Goal: Book appointment/travel/reservation

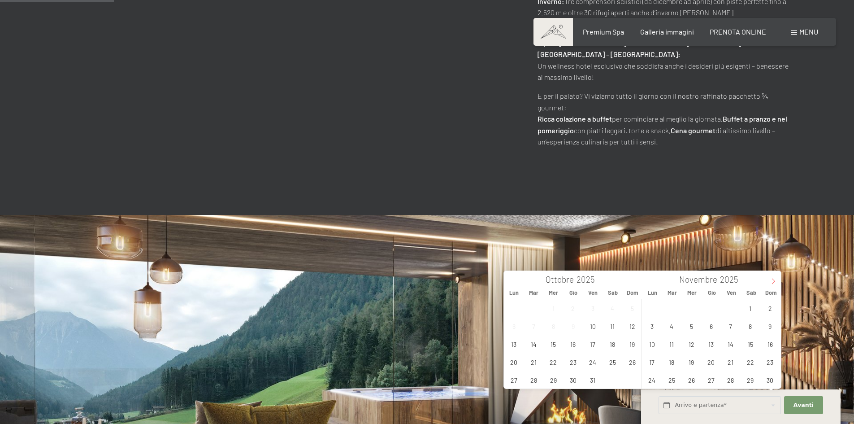
click at [771, 280] on icon at bounding box center [773, 281] width 6 height 6
click at [749, 343] on span "20" at bounding box center [750, 343] width 17 height 17
click at [655, 360] on span "22" at bounding box center [652, 361] width 17 height 17
type input "Sab. [DATE] - Lun. [DATE]"
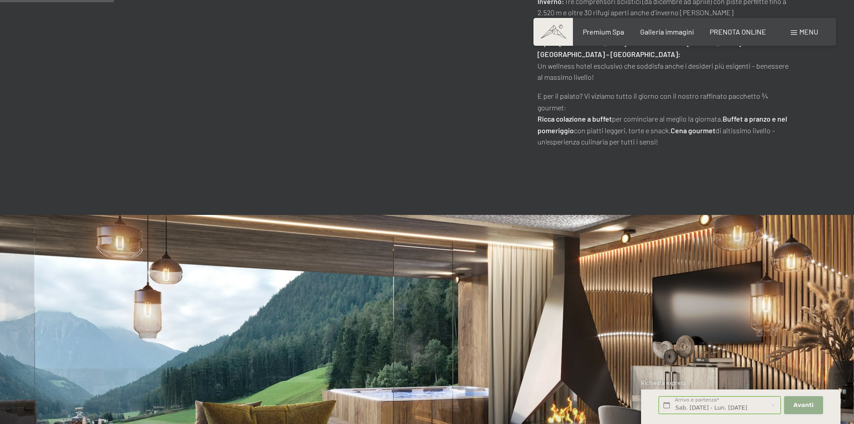
click at [805, 405] on span "Avanti" at bounding box center [804, 405] width 20 height 8
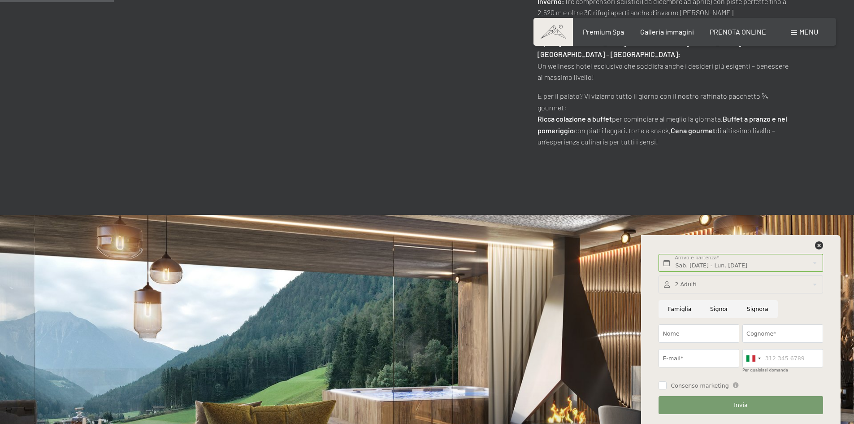
click at [713, 286] on div at bounding box center [741, 284] width 164 height 18
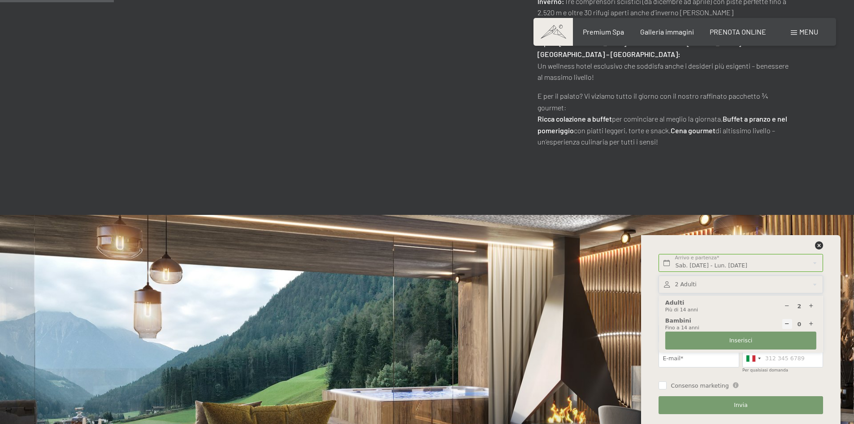
click at [812, 323] on icon at bounding box center [812, 324] width 6 height 6
type input "1"
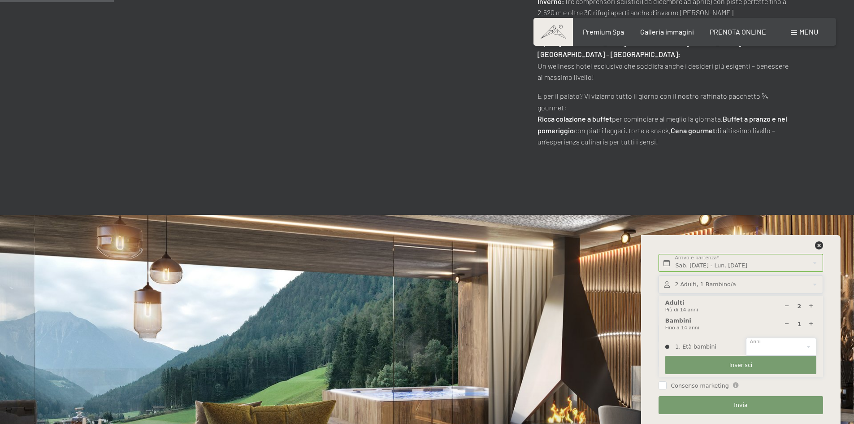
click at [769, 350] on select "0 1 2 3 4 5 6 7 8 9 10 11 12 13 14" at bounding box center [781, 347] width 70 height 18
select select "8"
click at [746, 338] on select "0 1 2 3 4 5 6 7 8 9 10 11 12 13 14" at bounding box center [781, 347] width 70 height 18
click at [715, 366] on button "Inserisci" at bounding box center [741, 365] width 151 height 18
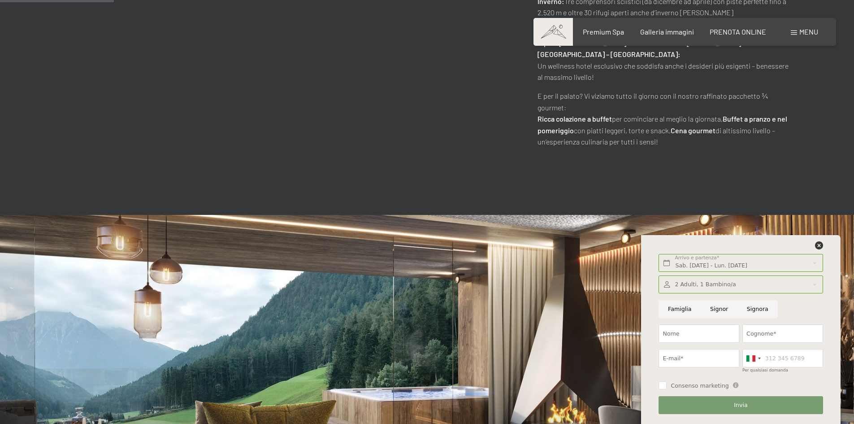
click at [716, 310] on input "Signor" at bounding box center [719, 309] width 37 height 18
radio input "true"
click at [702, 331] on input "Nome" at bounding box center [699, 333] width 81 height 18
type input "[PERSON_NAME]"
click at [762, 335] on input "Cognome*" at bounding box center [783, 333] width 81 height 18
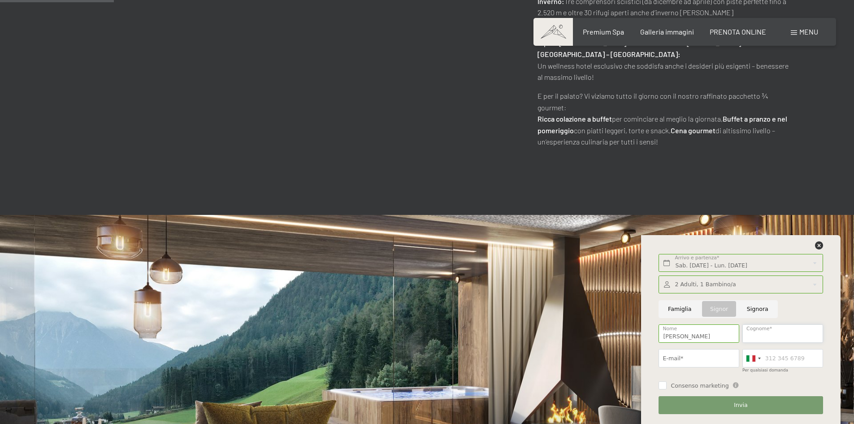
type input "CURNIS"
click at [702, 362] on input "E-mail*" at bounding box center [699, 358] width 81 height 18
type input "[EMAIL_ADDRESS][PERSON_NAME][DOMAIN_NAME]"
click at [776, 360] on input "Per qualsiasi domanda" at bounding box center [783, 358] width 81 height 18
type input "3394975200"
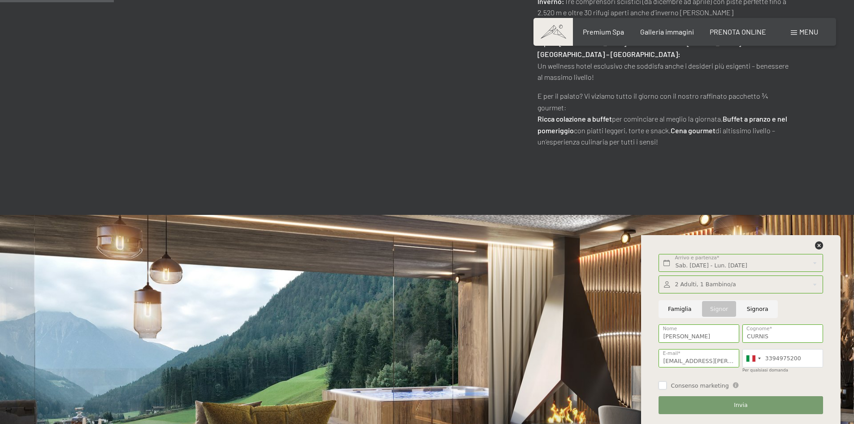
click at [662, 386] on input "Consenso marketing" at bounding box center [663, 385] width 8 height 8
checkbox input "true"
click at [731, 400] on button "Invia" at bounding box center [741, 405] width 164 height 18
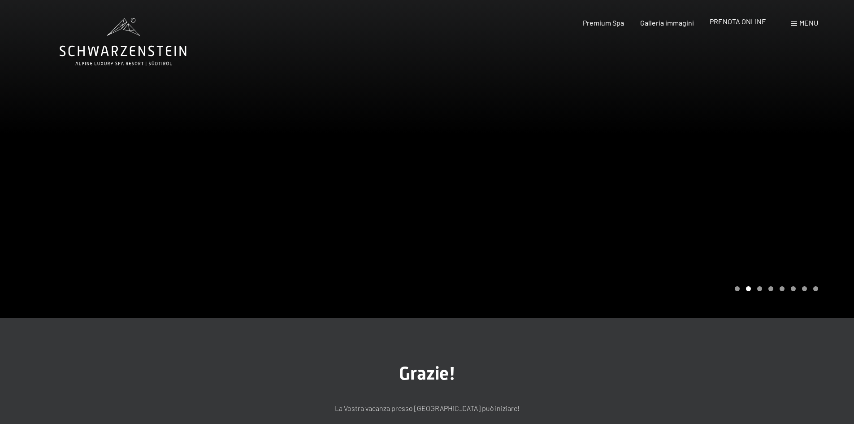
click at [739, 20] on span "PRENOTA ONLINE" at bounding box center [738, 21] width 57 height 9
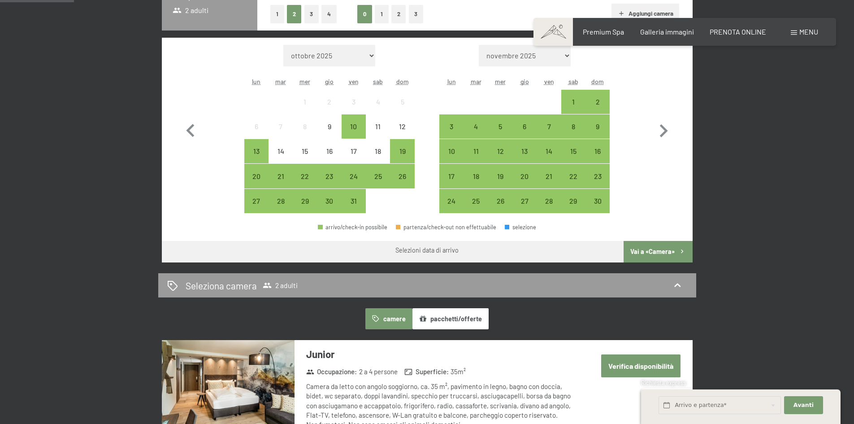
scroll to position [269, 0]
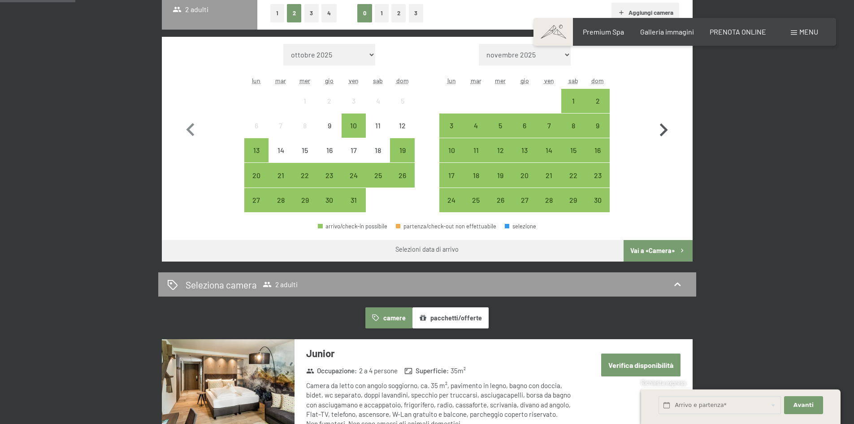
click at [669, 130] on icon "button" at bounding box center [664, 130] width 26 height 26
select select "2025-11-01"
select select "2025-12-01"
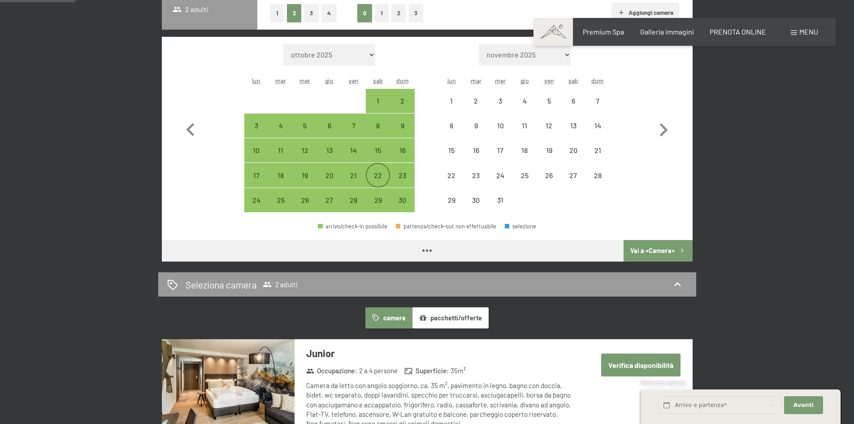
select select "2025-11-01"
select select "2025-12-01"
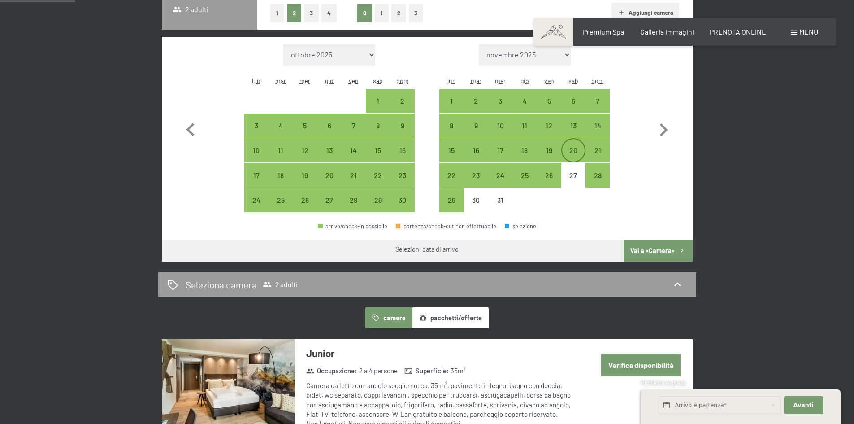
click at [574, 151] on div "20" at bounding box center [573, 158] width 22 height 22
select select "2025-11-01"
select select "2025-12-01"
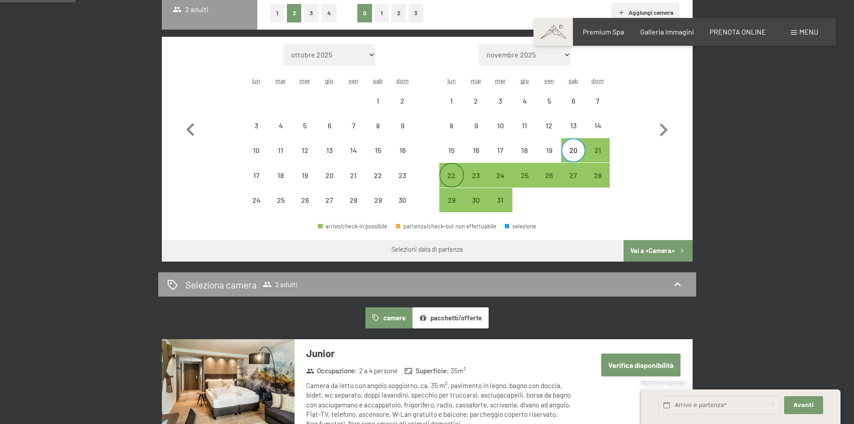
click at [459, 178] on div "22" at bounding box center [451, 183] width 22 height 22
select select "2025-11-01"
select select "2025-12-01"
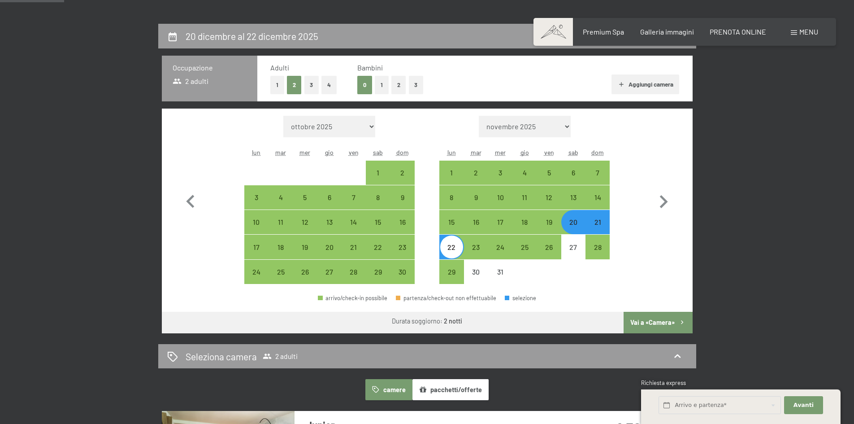
scroll to position [179, 0]
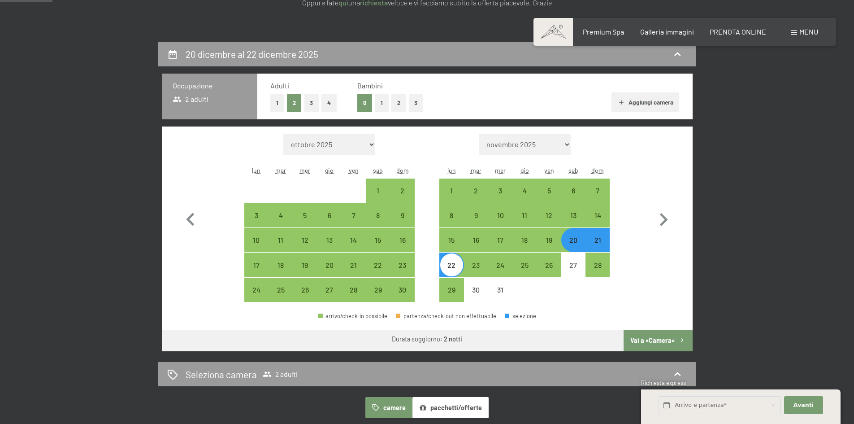
click at [385, 101] on button "1" at bounding box center [382, 103] width 14 height 18
select select "2025-11-01"
select select "2025-12-01"
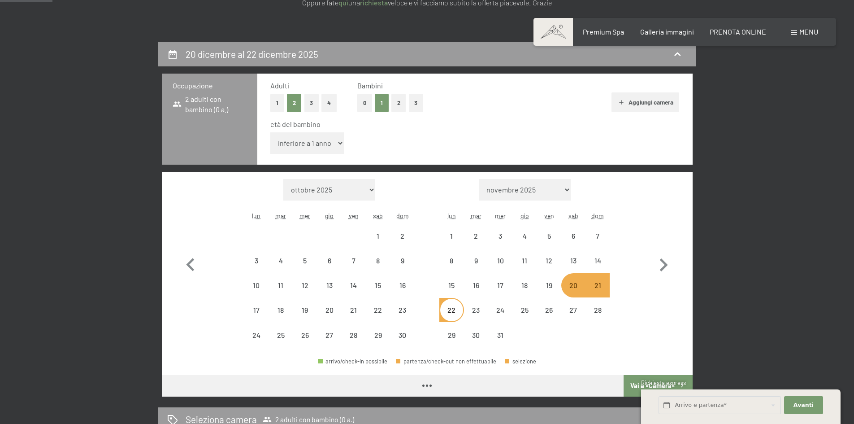
select select "2025-11-01"
select select "2025-12-01"
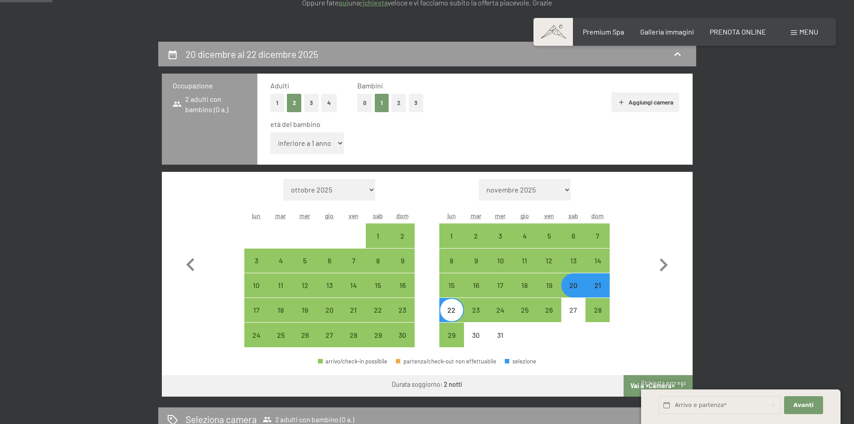
click at [332, 144] on select "inferiore a 1 anno 1 anno 2 anni 3 anni 4 anni 5 anni 6 anni 7 anni 8 anni 9 an…" at bounding box center [307, 143] width 74 height 22
select select "8"
click at [270, 132] on select "inferiore a 1 anno 1 anno 2 anni 3 anni 4 anni 5 anni 6 anni 7 anni 8 anni 9 an…" at bounding box center [307, 143] width 74 height 22
select select "2025-11-01"
select select "2025-12-01"
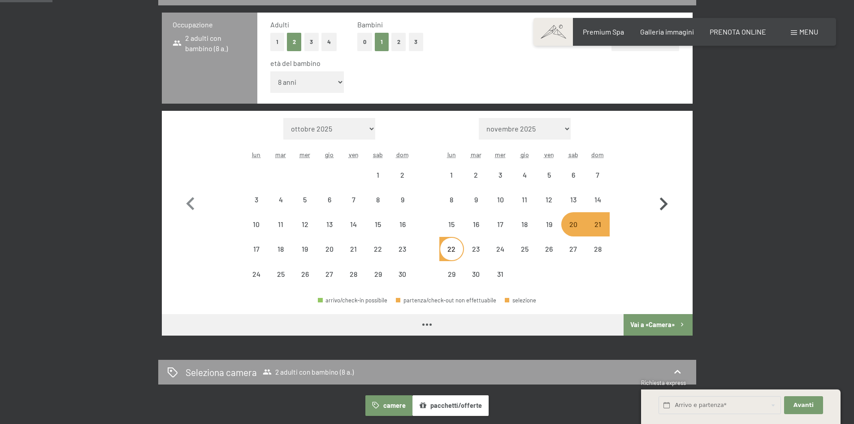
select select "2025-11-01"
select select "2025-12-01"
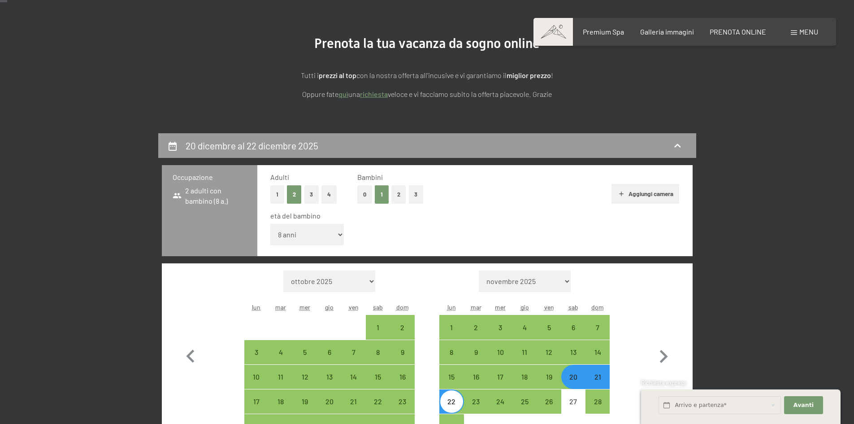
scroll to position [0, 0]
